Goal: Find contact information: Find contact information

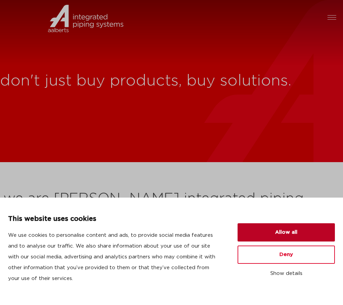
click at [312, 233] on button "Allow all" at bounding box center [285, 232] width 97 height 18
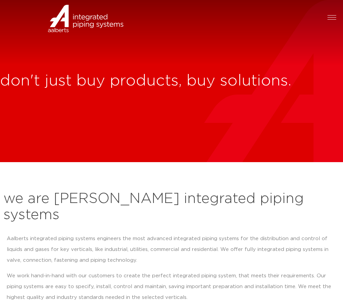
click at [0, 0] on link "contact" at bounding box center [0, 0] width 0 height 0
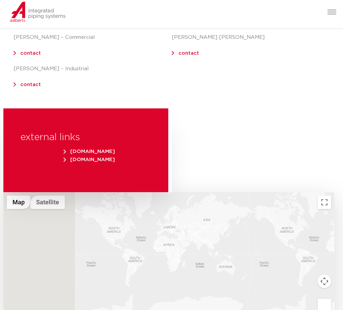
scroll to position [203, 0]
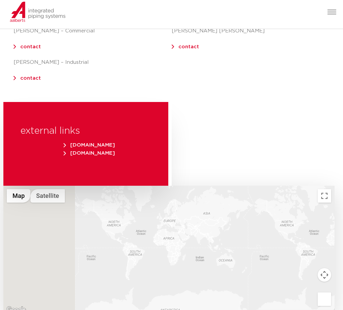
drag, startPoint x: 173, startPoint y: 192, endPoint x: 244, endPoint y: 194, distance: 70.2
copy link "[EMAIL_ADDRESS][DOMAIN_NAME]"
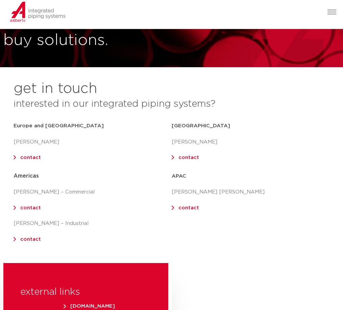
scroll to position [0, 0]
